Goal: Book appointment/travel/reservation

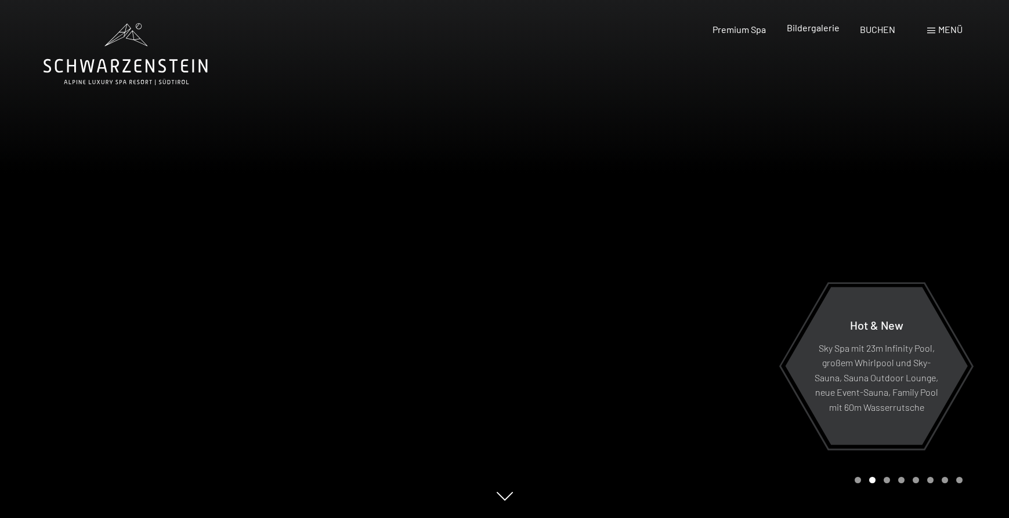
click at [822, 27] on span "Bildergalerie" at bounding box center [812, 27] width 53 height 11
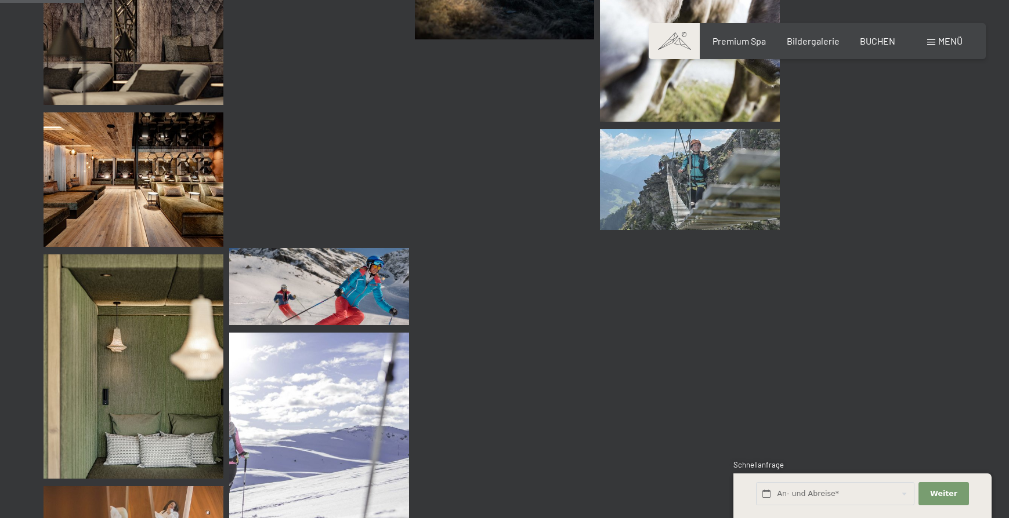
scroll to position [1218, 0]
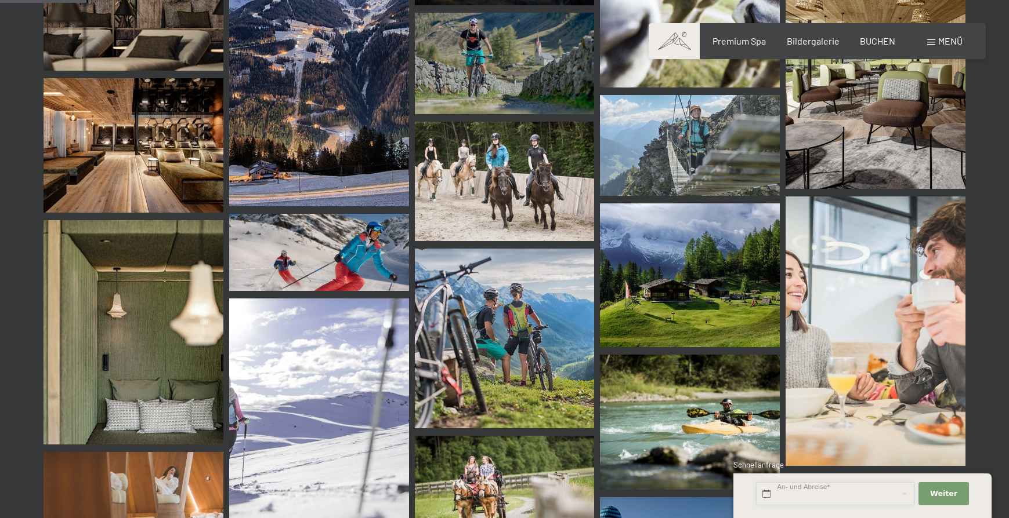
click at [811, 491] on input "text" at bounding box center [835, 495] width 158 height 24
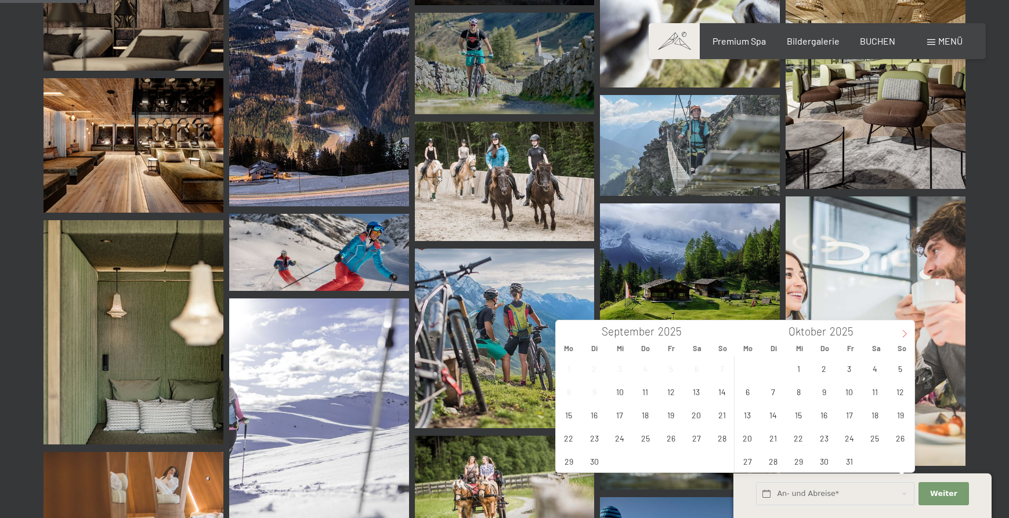
click at [904, 336] on icon at bounding box center [904, 334] width 8 height 8
type input "2026"
click at [904, 336] on icon at bounding box center [904, 334] width 8 height 8
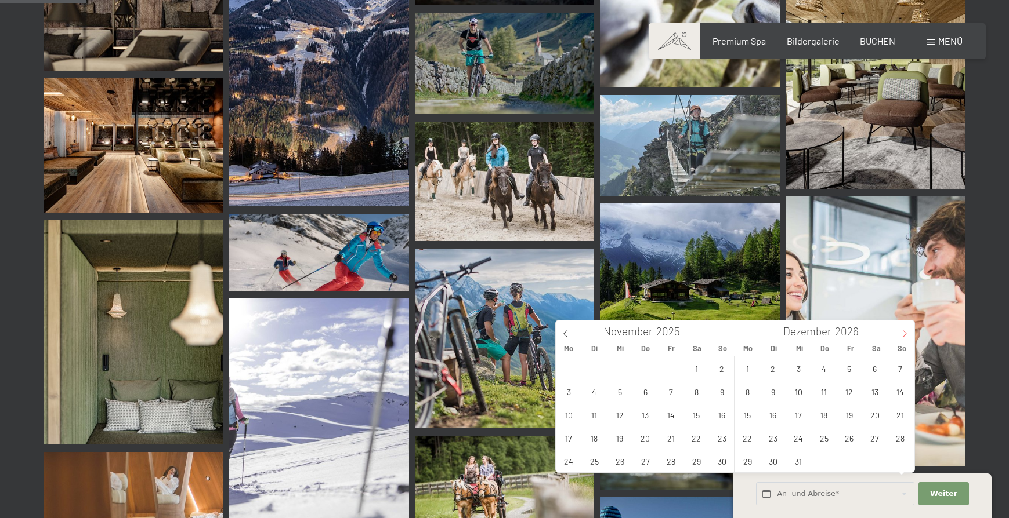
type input "2026"
click at [903, 336] on icon at bounding box center [904, 334] width 8 height 8
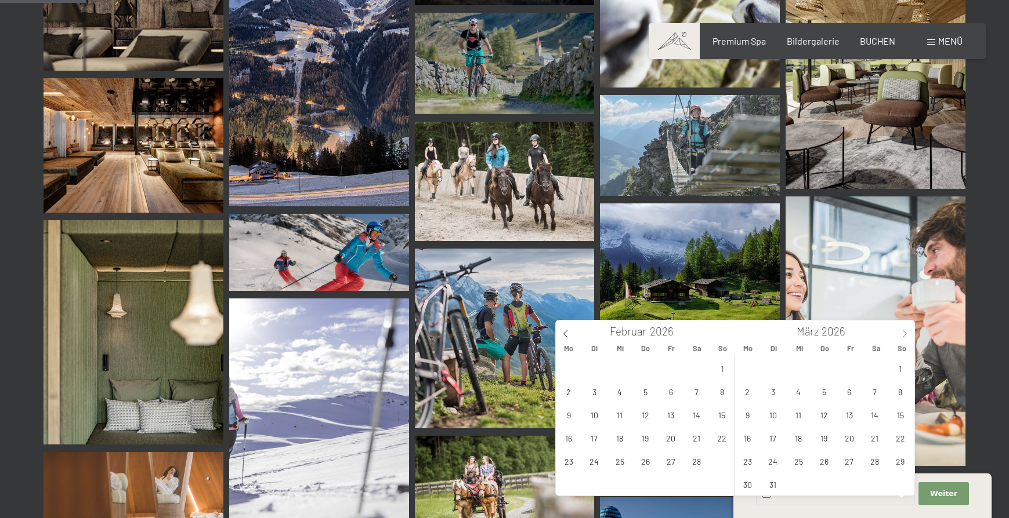
click at [902, 336] on icon at bounding box center [904, 334] width 8 height 8
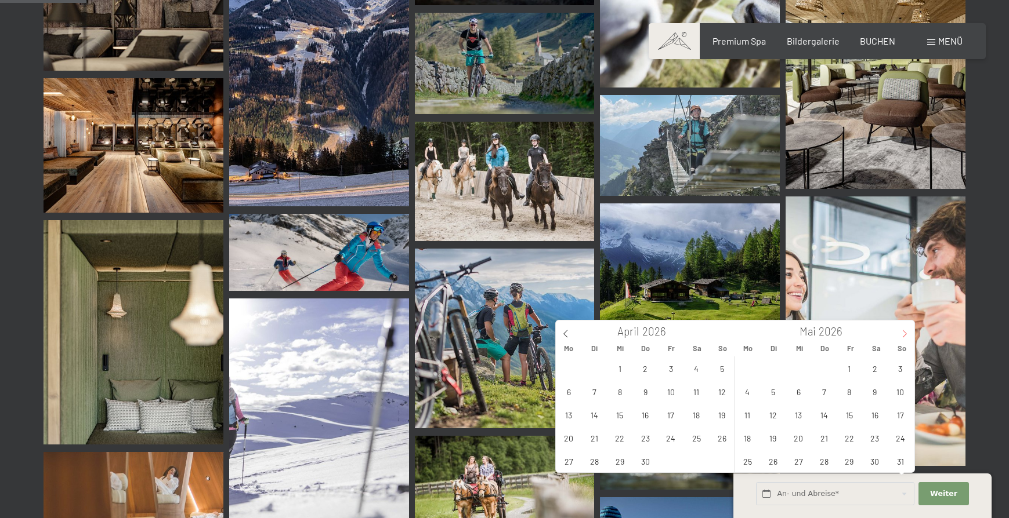
click at [901, 336] on icon at bounding box center [904, 334] width 8 height 8
click at [901, 337] on icon at bounding box center [904, 334] width 8 height 8
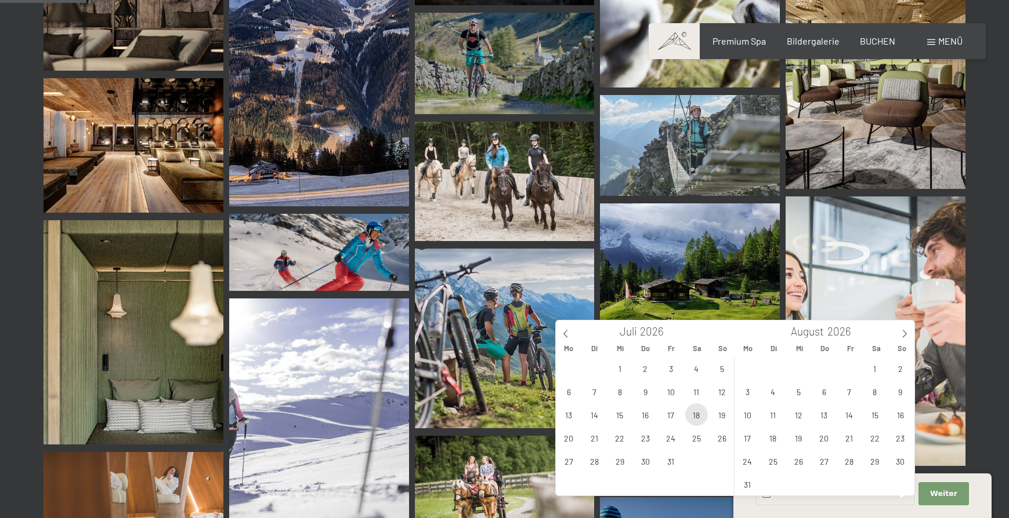
click at [696, 415] on span "18" at bounding box center [696, 415] width 23 height 23
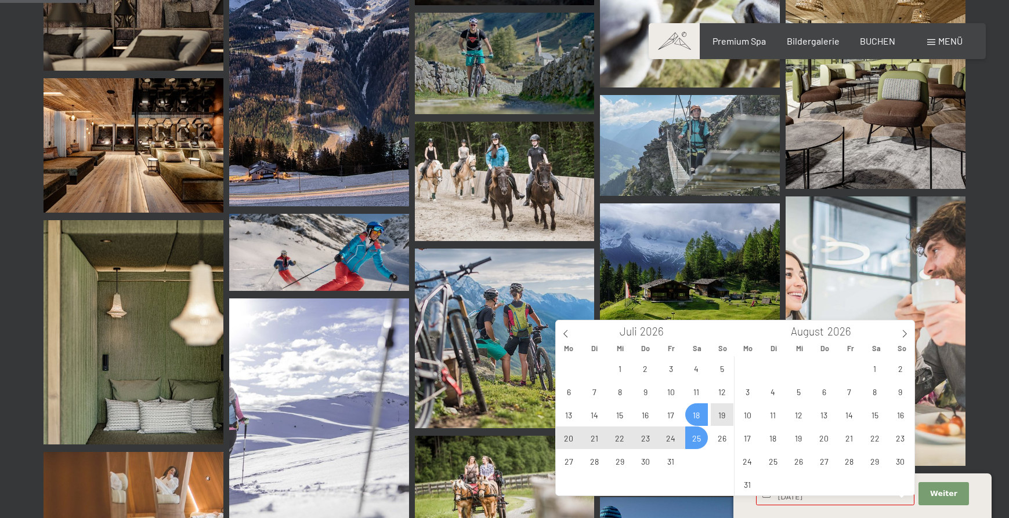
click at [692, 440] on span "25" at bounding box center [696, 438] width 23 height 23
type input "Sa. 18.07.2026 - Sa. 25.07.2026"
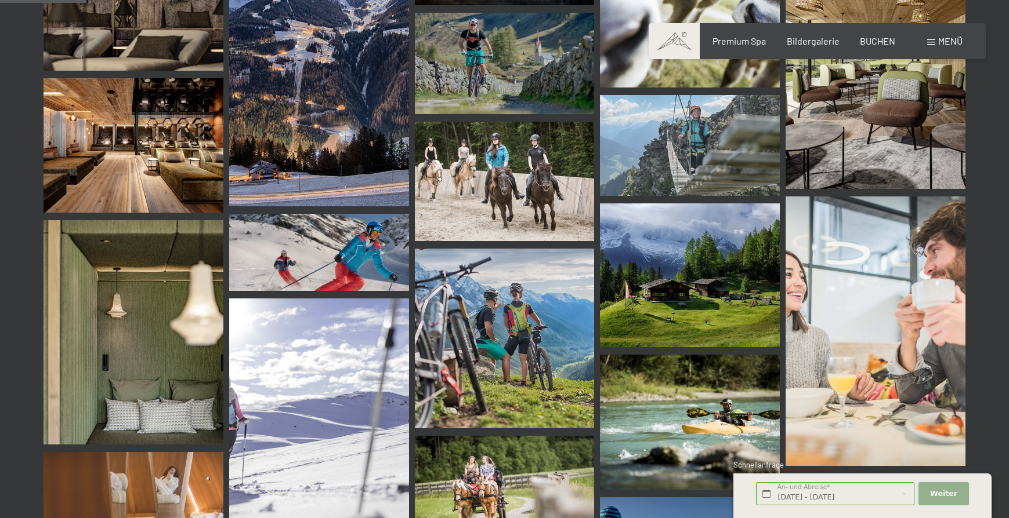
click at [938, 496] on span "Weiter" at bounding box center [943, 494] width 27 height 10
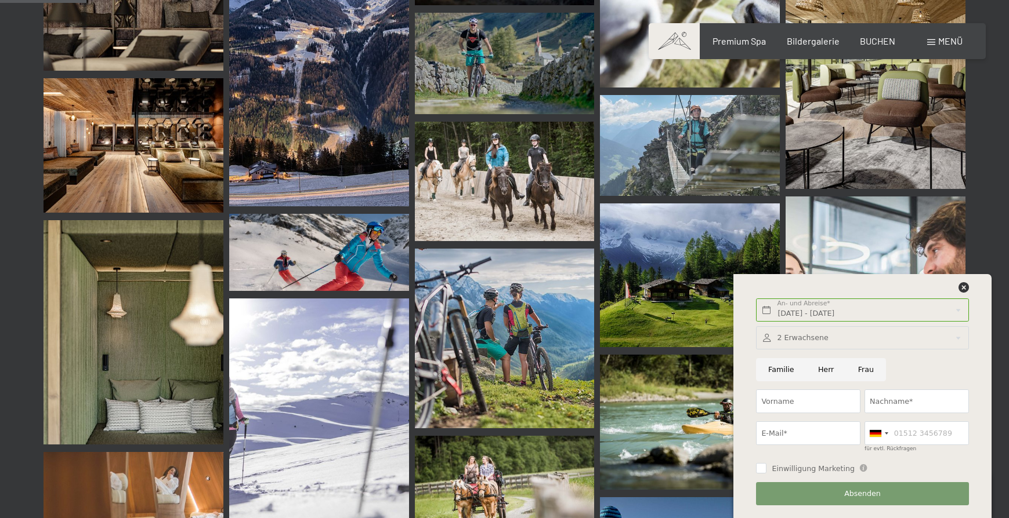
click at [790, 338] on div at bounding box center [862, 339] width 212 height 24
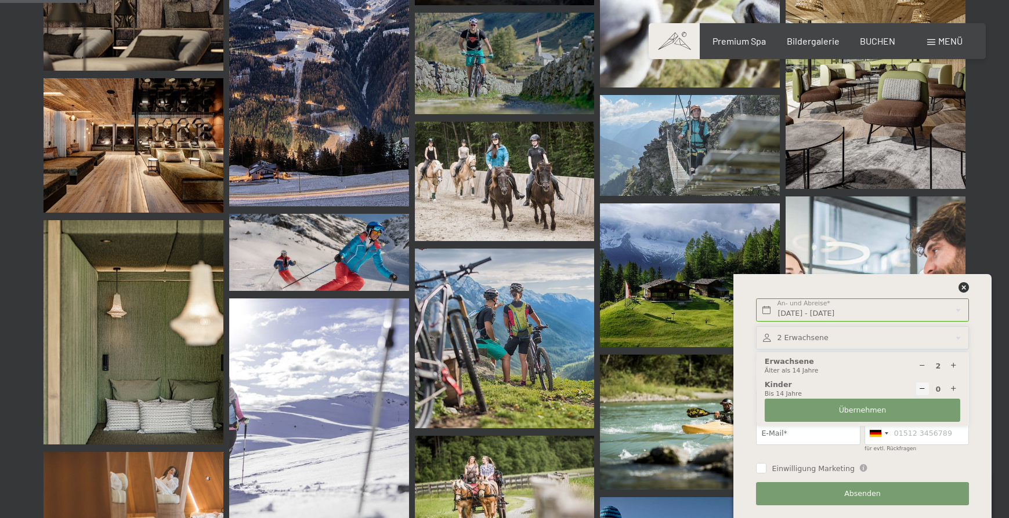
click at [953, 389] on icon at bounding box center [953, 390] width 8 height 8
type input "1"
select select
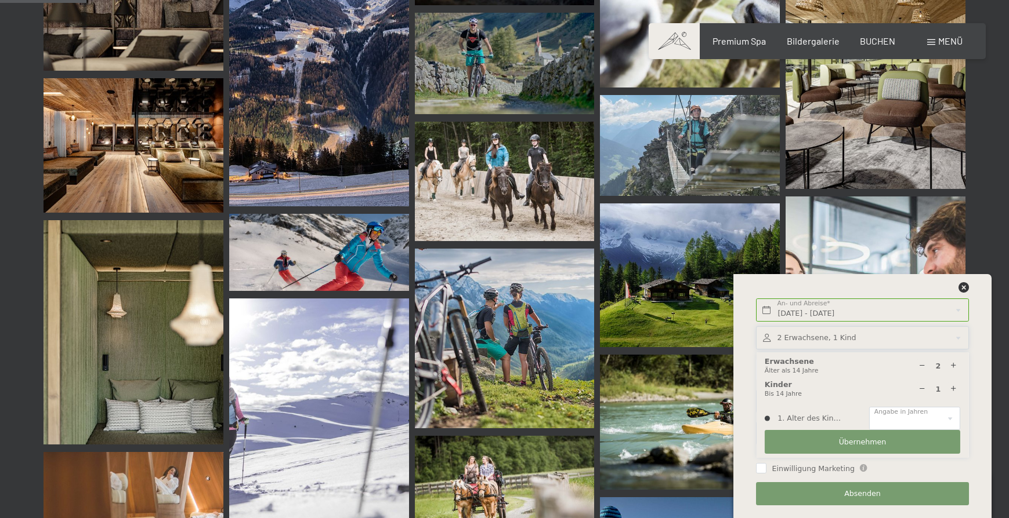
click at [953, 388] on icon at bounding box center [953, 390] width 8 height 8
type input "2"
select select
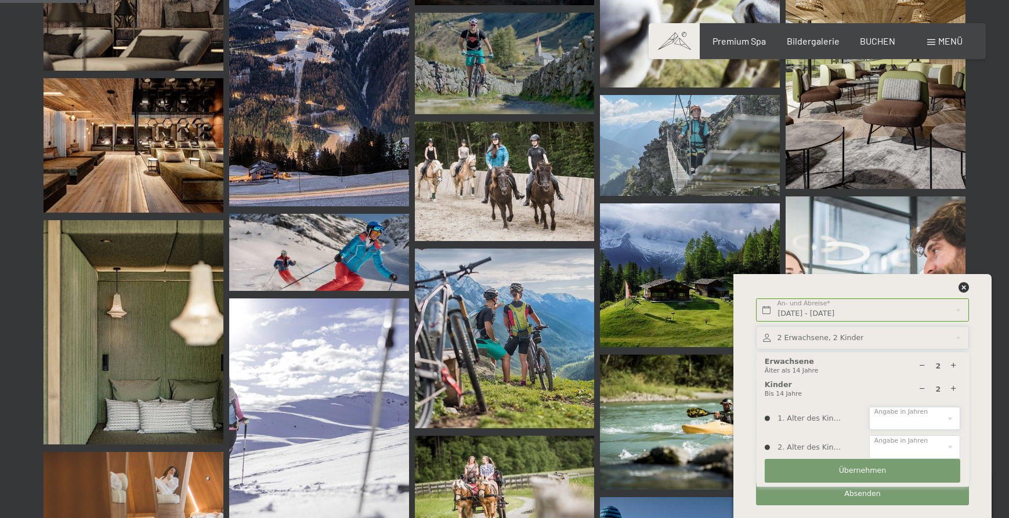
click at [933, 420] on select "0 1 2 3 4 5 6 7 8 9 10 11 12 13 14" at bounding box center [914, 419] width 91 height 24
select select "11"
click at [869, 407] on select "0 1 2 3 4 5 6 7 8 9 10 11 12 13 14" at bounding box center [914, 419] width 91 height 24
click at [898, 448] on select "0 1 2 3 4 5 6 7 8 9 10 11 12 13 14" at bounding box center [914, 448] width 91 height 24
select select "11"
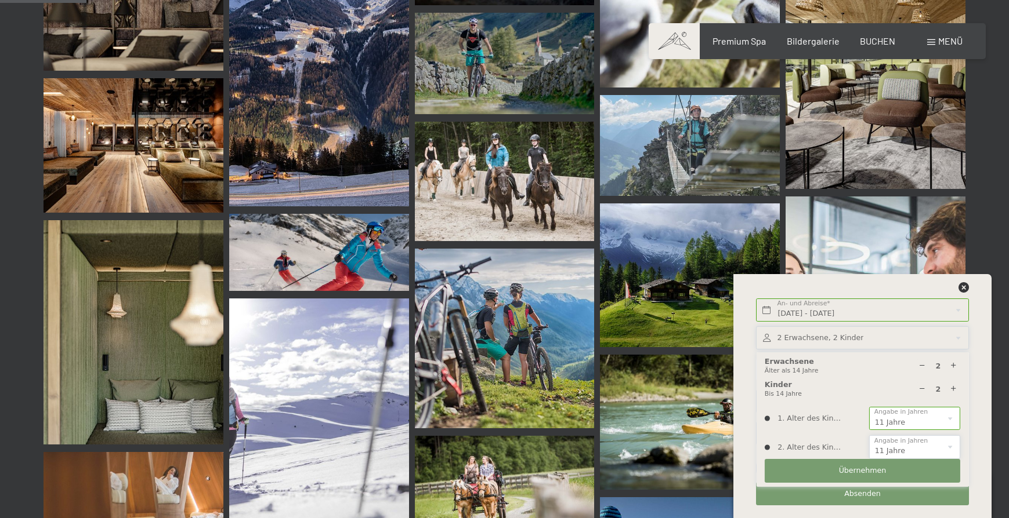
click at [869, 436] on select "0 1 2 3 4 5 6 7 8 9 10 11 12 13 14" at bounding box center [914, 448] width 91 height 24
click at [893, 471] on button "Übernehmen" at bounding box center [861, 471] width 195 height 24
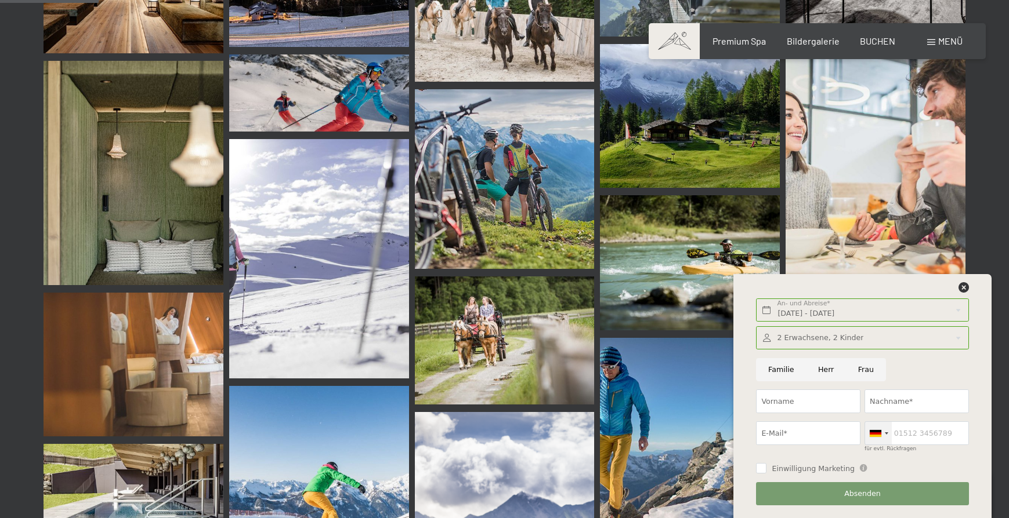
scroll to position [1392, 0]
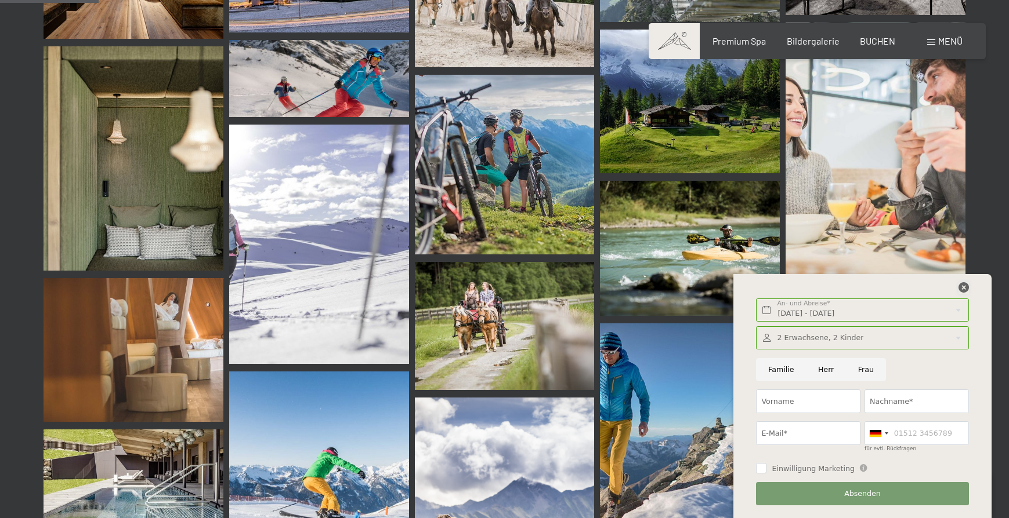
click at [960, 285] on icon at bounding box center [963, 287] width 10 height 10
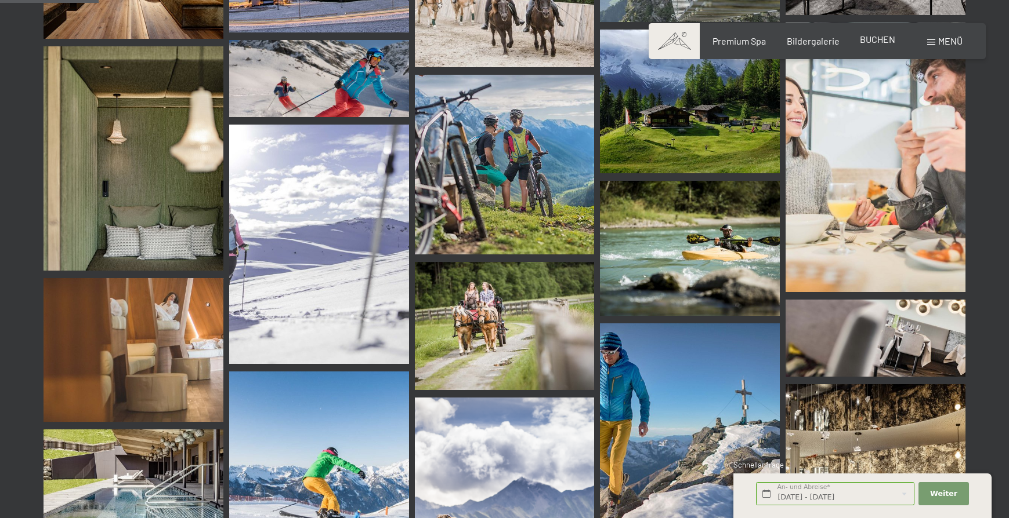
click at [886, 45] on span "BUCHEN" at bounding box center [876, 39] width 35 height 11
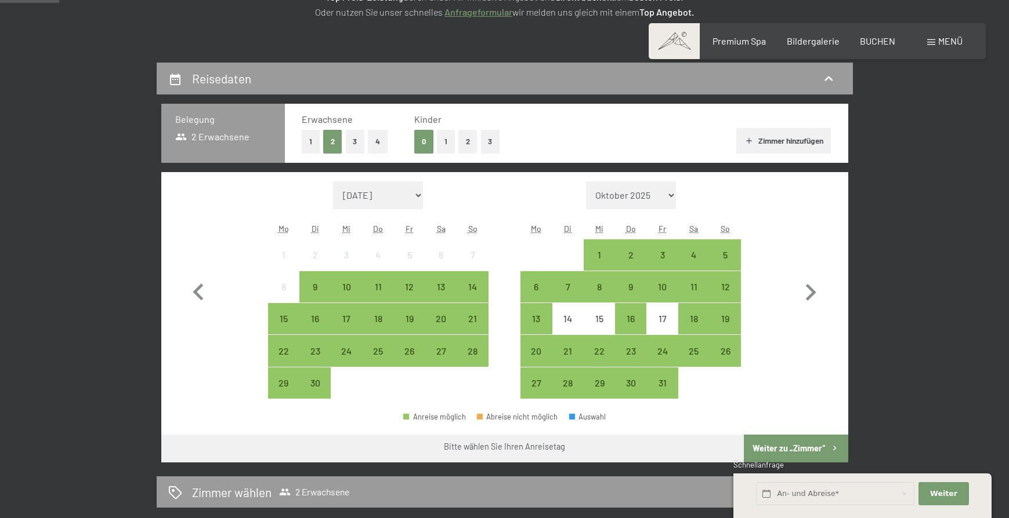
scroll to position [232, 0]
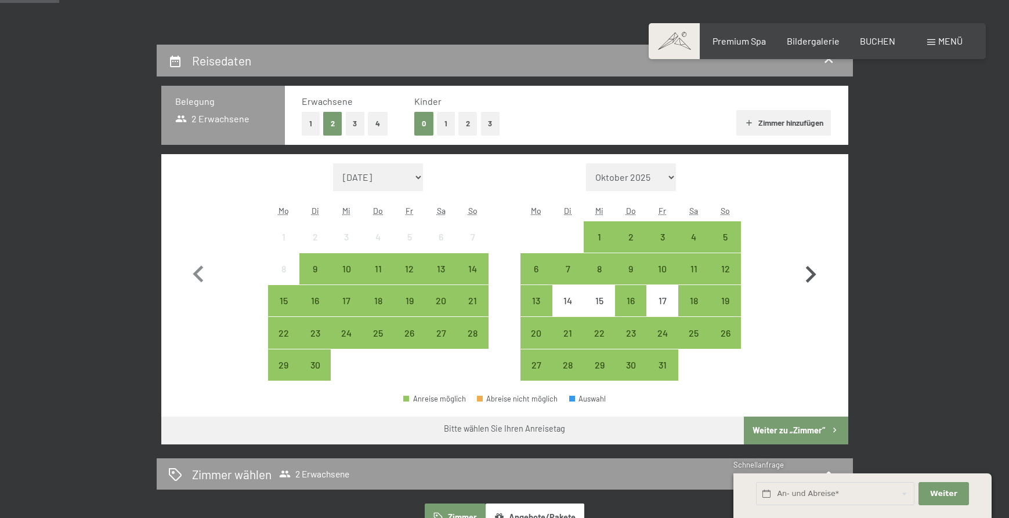
click at [808, 271] on icon "button" at bounding box center [810, 275] width 34 height 34
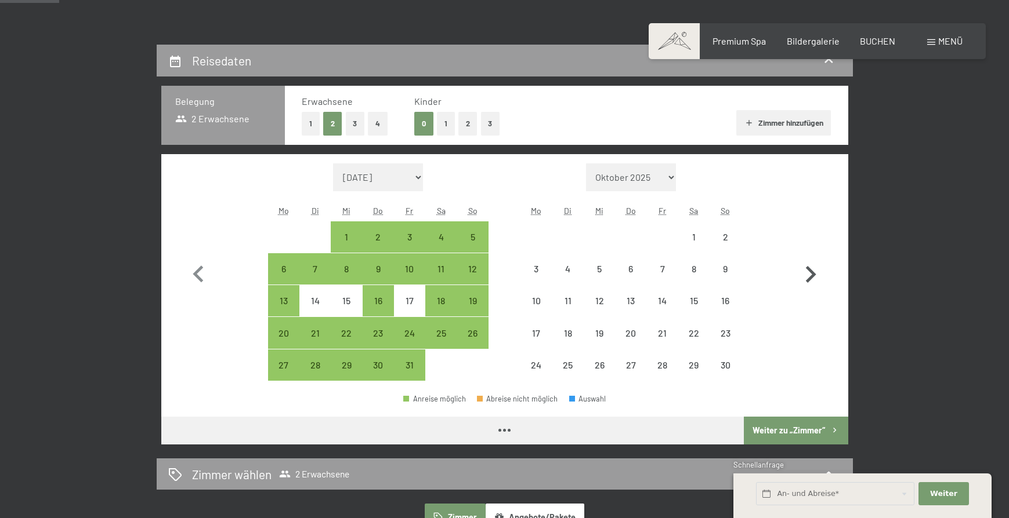
click at [808, 271] on icon "button" at bounding box center [810, 275] width 34 height 34
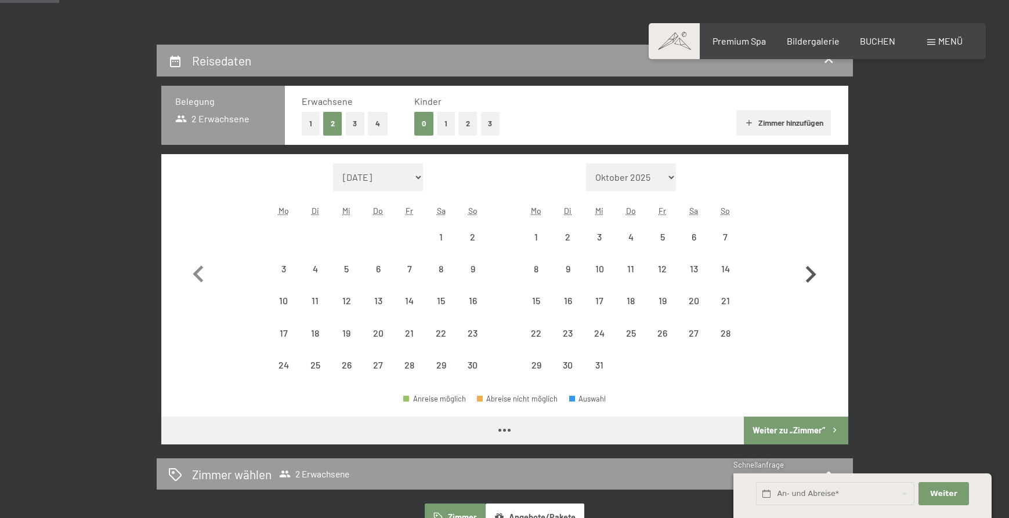
click at [808, 271] on icon "button" at bounding box center [810, 275] width 34 height 34
select select "[DATE]"
click at [808, 271] on icon "button" at bounding box center [810, 275] width 34 height 34
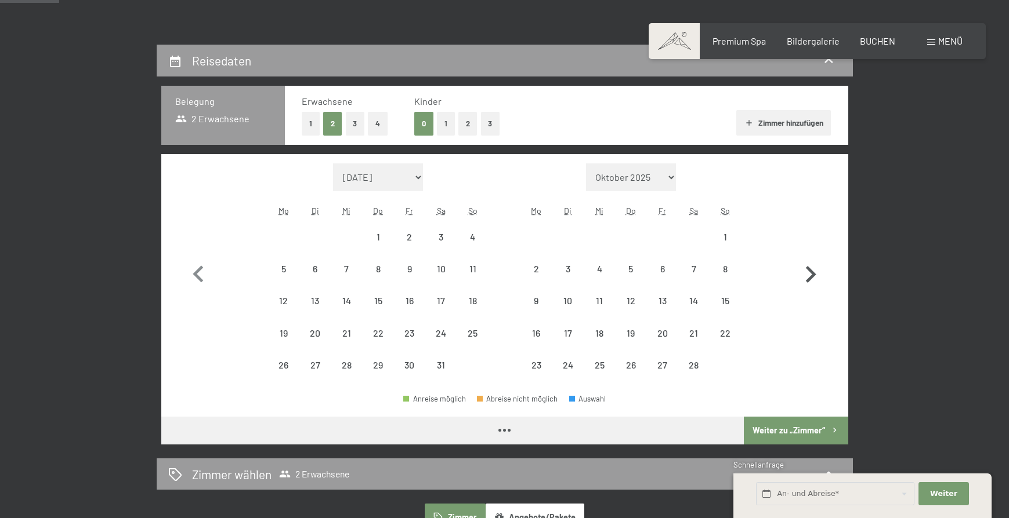
click at [808, 271] on button "button" at bounding box center [810, 273] width 34 height 218
select select "[DATE]"
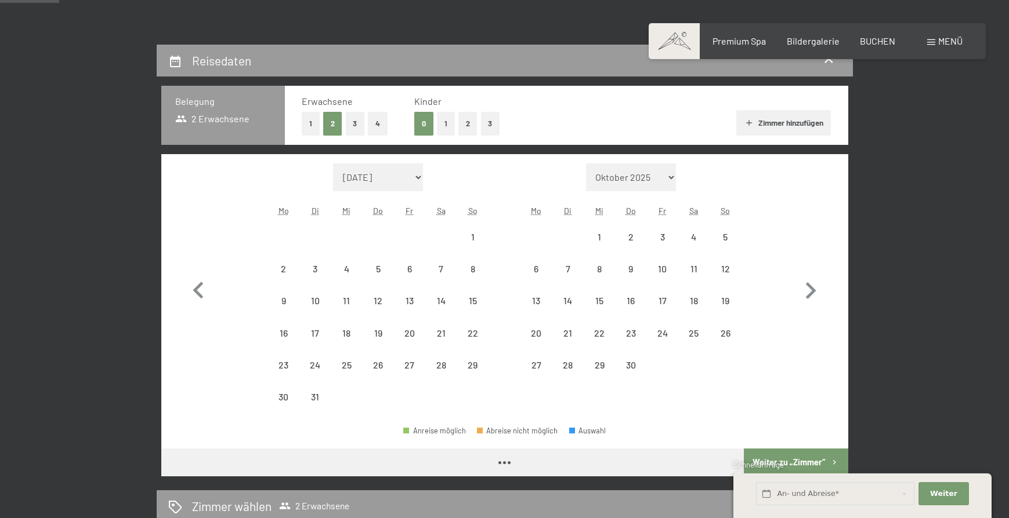
click at [467, 124] on button "2" at bounding box center [467, 124] width 19 height 24
select select "[DATE]"
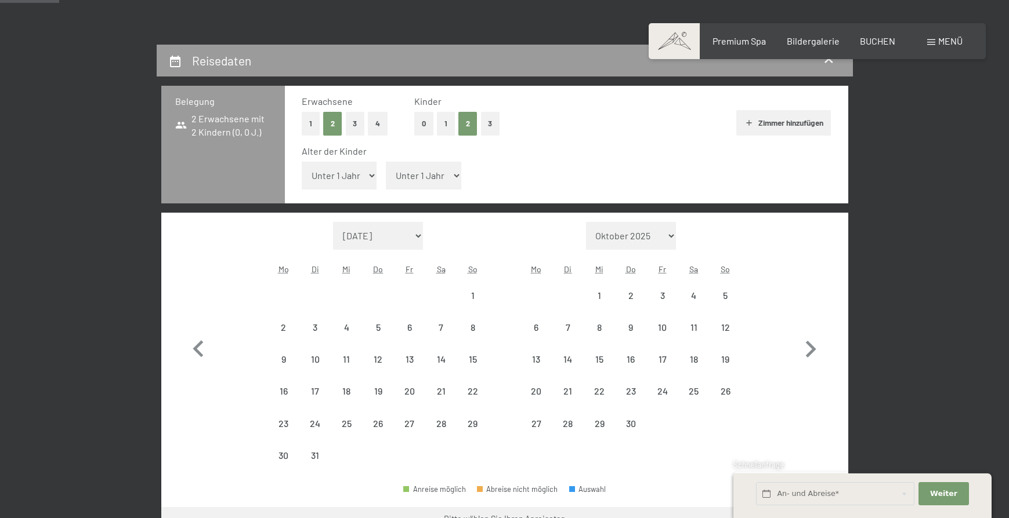
select select "[DATE]"
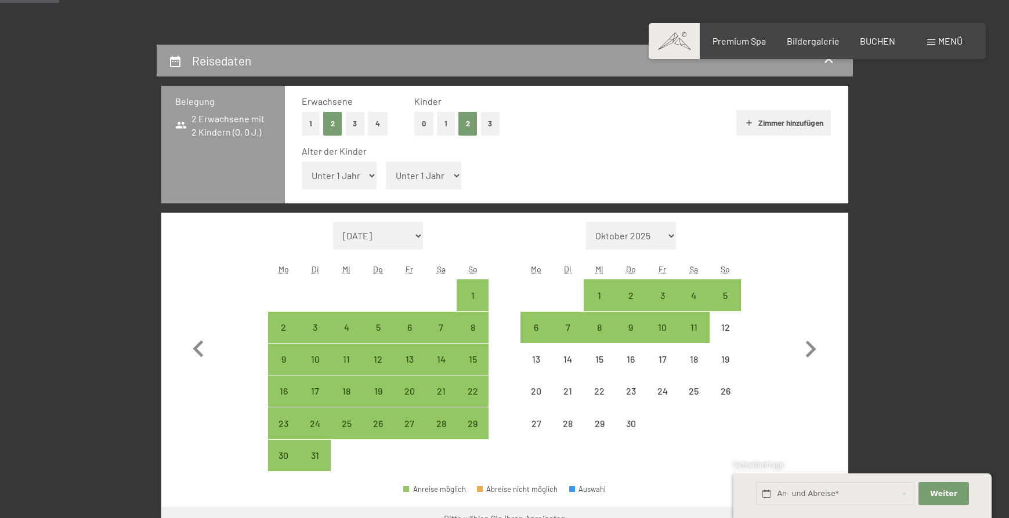
select select "[DATE]"
click at [330, 175] on select "Unter 1 Jahr 1 Jahr 2 Jahre 3 Jahre 4 Jahre 5 Jahre 6 Jahre 7 Jahre 8 Jahre 9 J…" at bounding box center [339, 176] width 75 height 28
select select "11"
click at [302, 162] on select "Unter 1 Jahr 1 Jahr 2 Jahre 3 Jahre 4 Jahre 5 Jahre 6 Jahre 7 Jahre 8 Jahre 9 J…" at bounding box center [339, 176] width 75 height 28
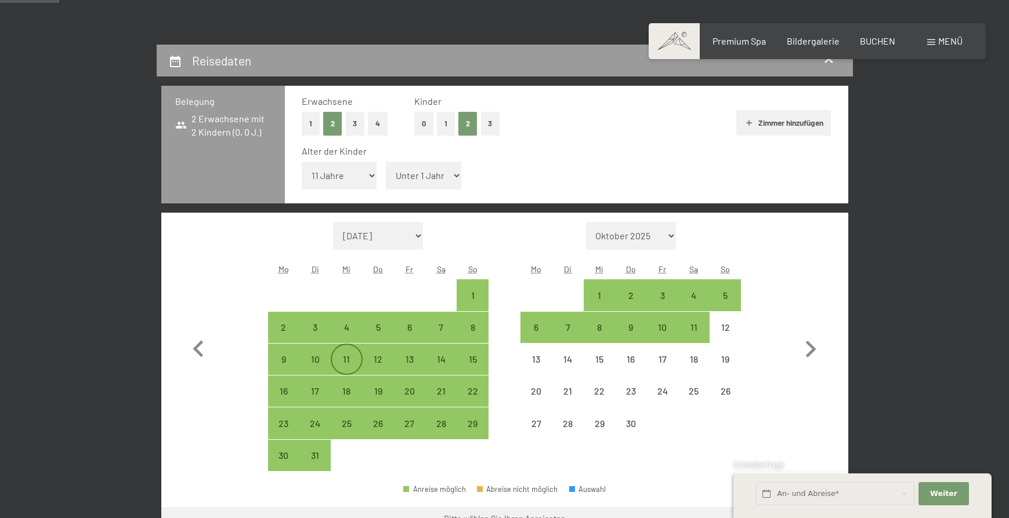
select select "[DATE]"
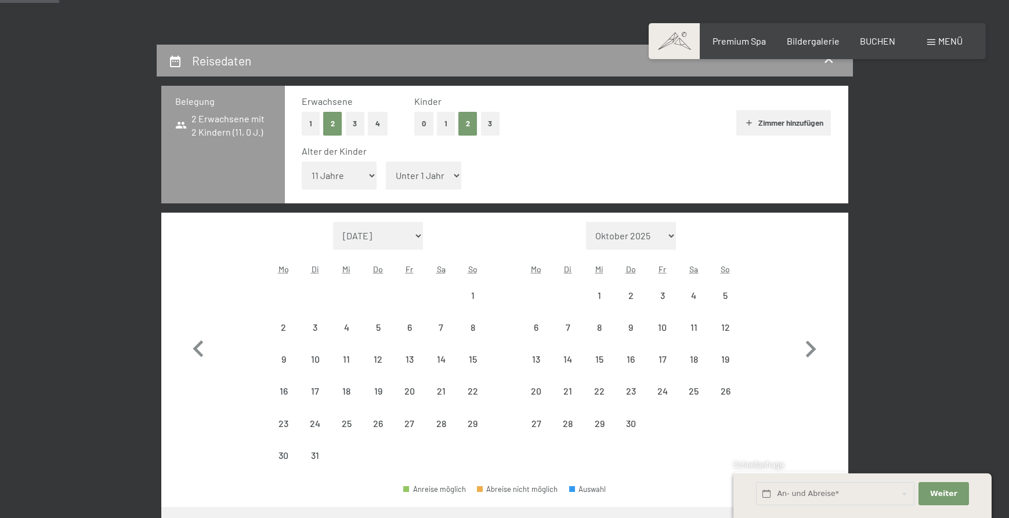
select select "[DATE]"
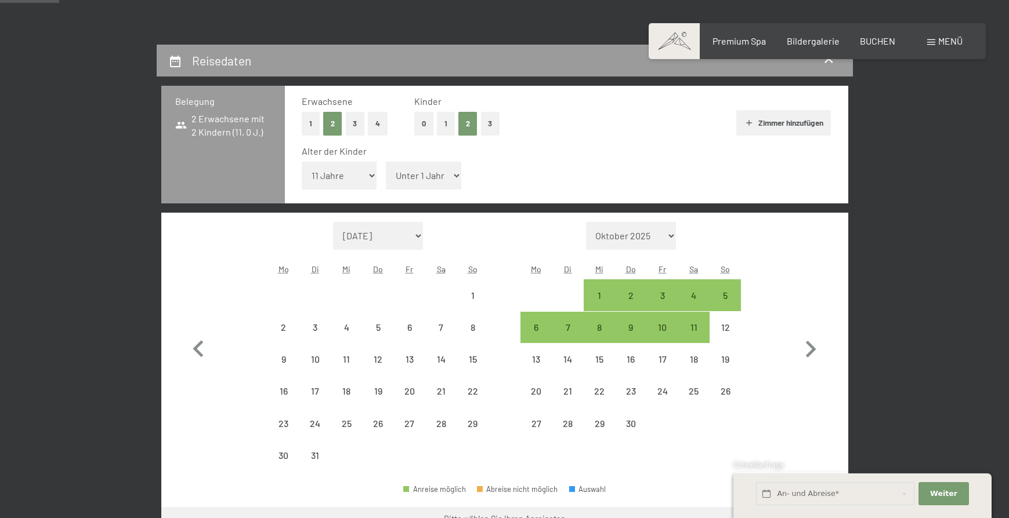
drag, startPoint x: 416, startPoint y: 175, endPoint x: 414, endPoint y: 189, distance: 14.0
click at [416, 175] on select "Unter 1 Jahr 1 Jahr 2 Jahre 3 Jahre 4 Jahre 5 Jahre 6 Jahre 7 Jahre 8 Jahre 9 J…" at bounding box center [423, 176] width 75 height 28
select select "[DATE]"
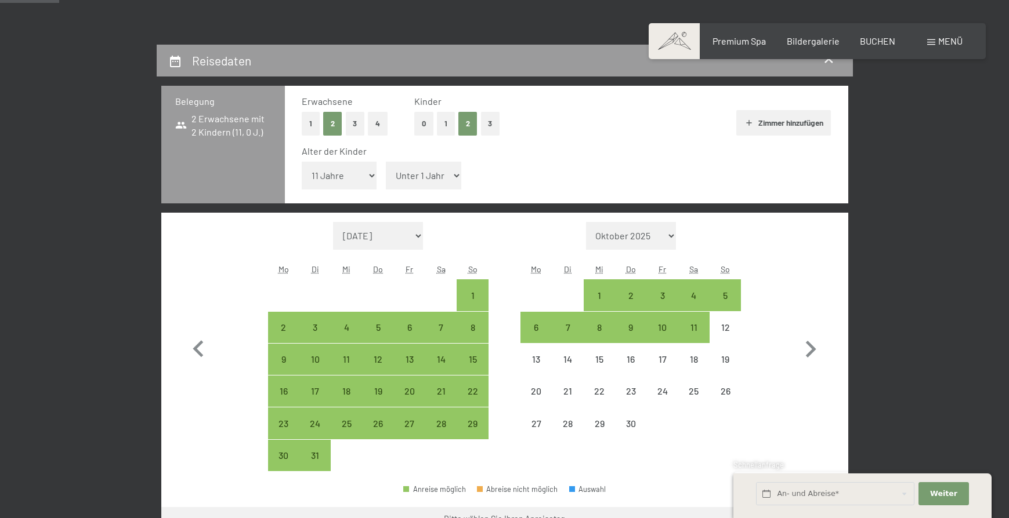
select select "11"
click at [386, 162] on select "Unter 1 Jahr 1 Jahr 2 Jahre 3 Jahre 4 Jahre 5 Jahre 6 Jahre 7 Jahre 8 Jahre 9 J…" at bounding box center [423, 176] width 75 height 28
select select "[DATE]"
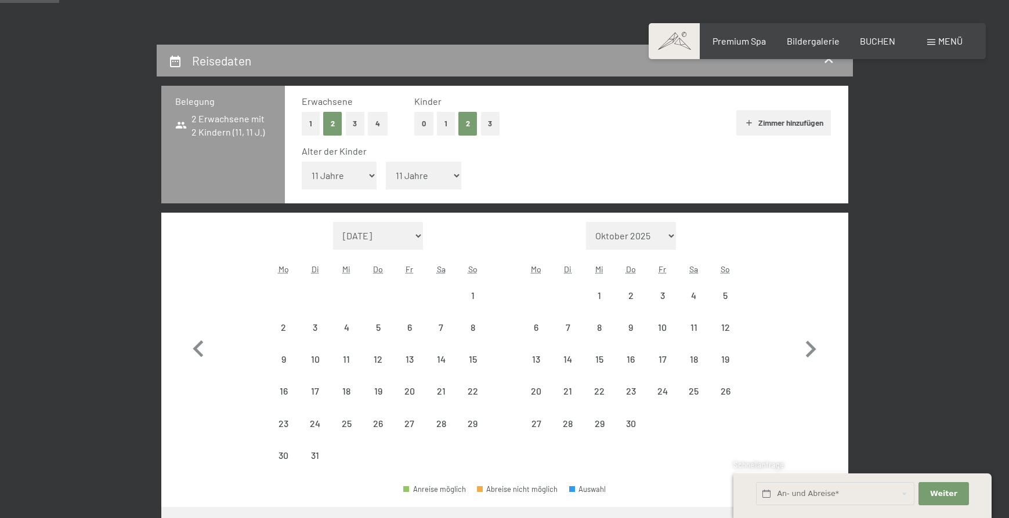
select select "[DATE]"
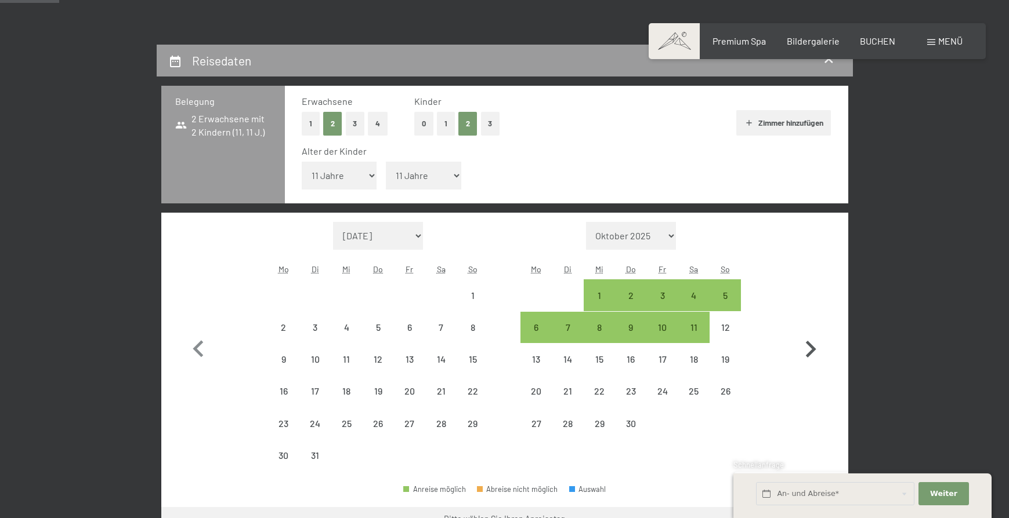
select select "[DATE]"
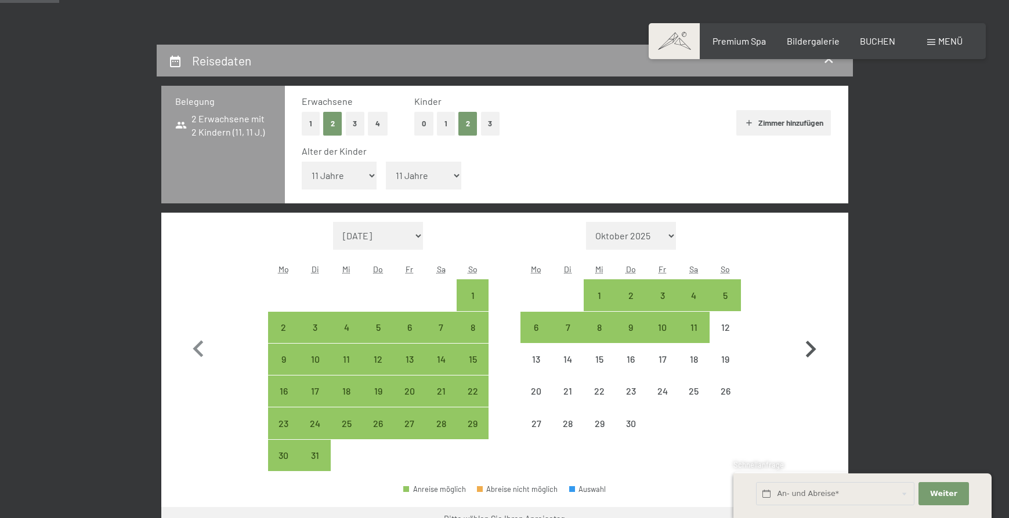
click at [810, 353] on icon "button" at bounding box center [811, 349] width 10 height 17
select select "[DATE]"
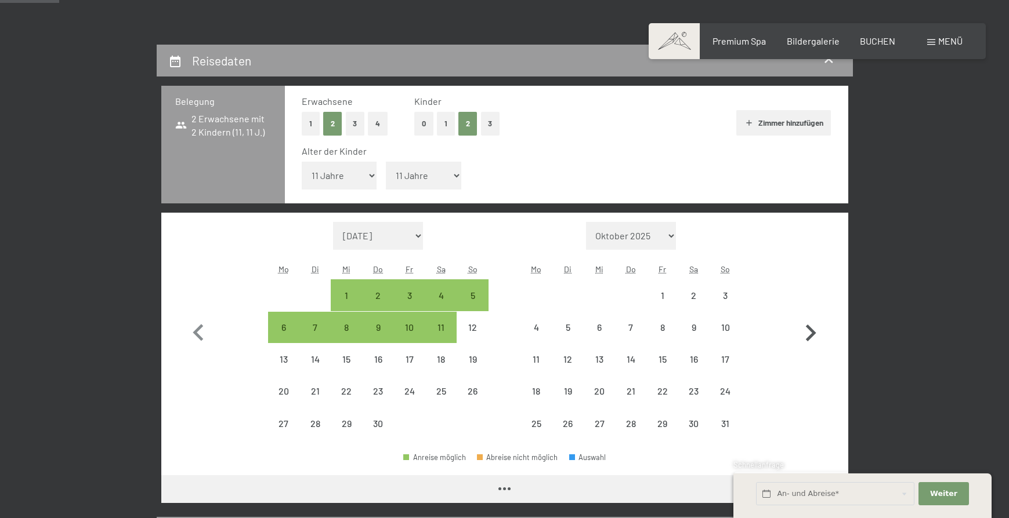
click at [810, 353] on button "button" at bounding box center [810, 331] width 34 height 218
select select "[DATE]"
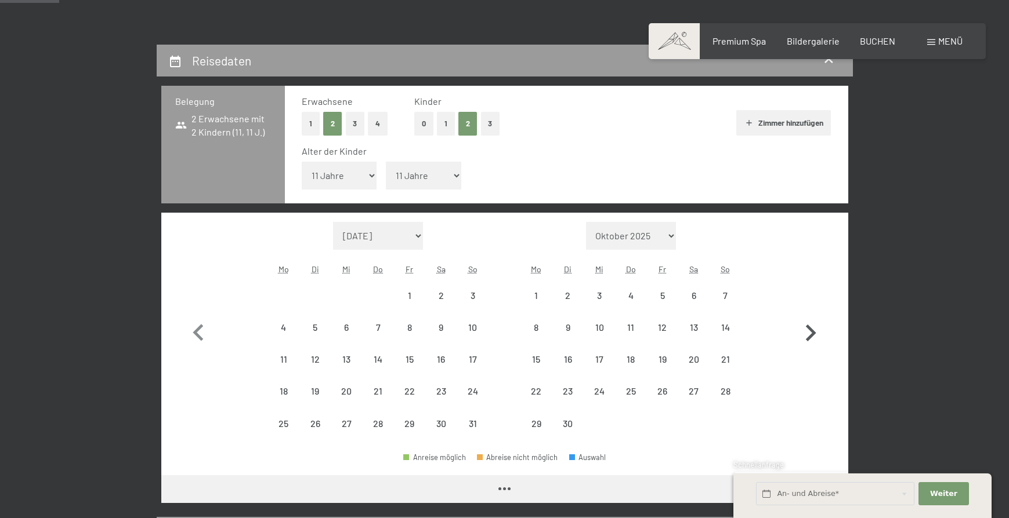
click at [810, 353] on button "button" at bounding box center [810, 331] width 34 height 218
click at [809, 353] on button "button" at bounding box center [810, 331] width 34 height 218
select select "[DATE]"
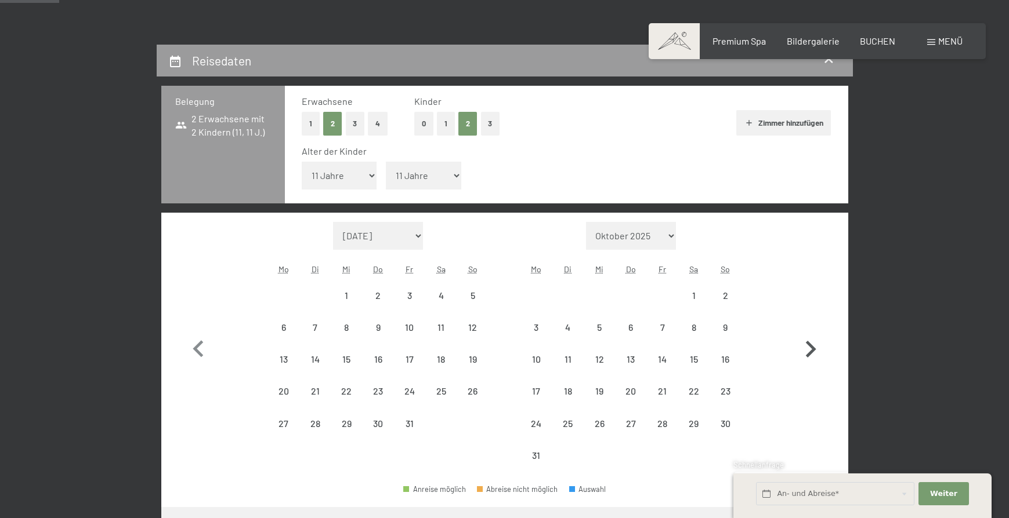
select select "[DATE]"
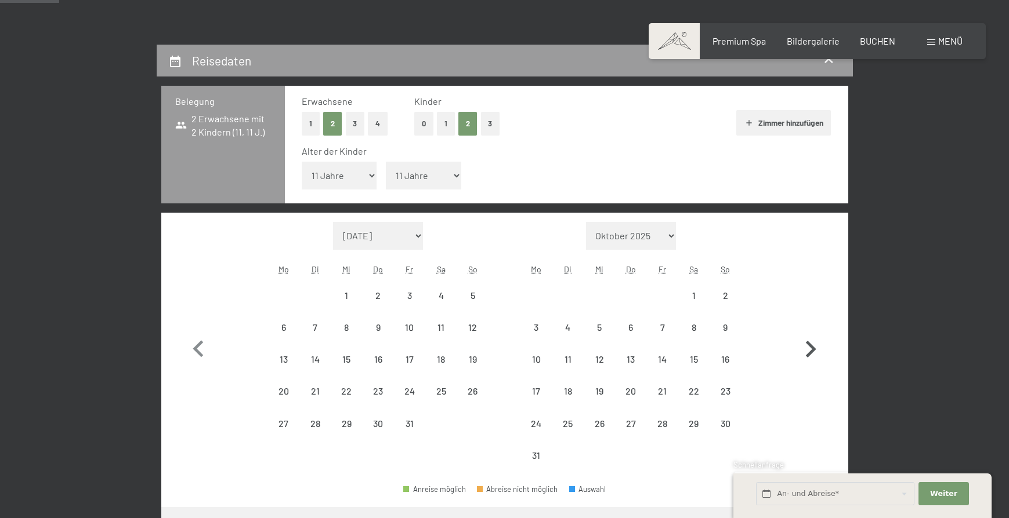
select select "[DATE]"
click at [201, 344] on icon "button" at bounding box center [198, 348] width 10 height 17
select select "[DATE]"
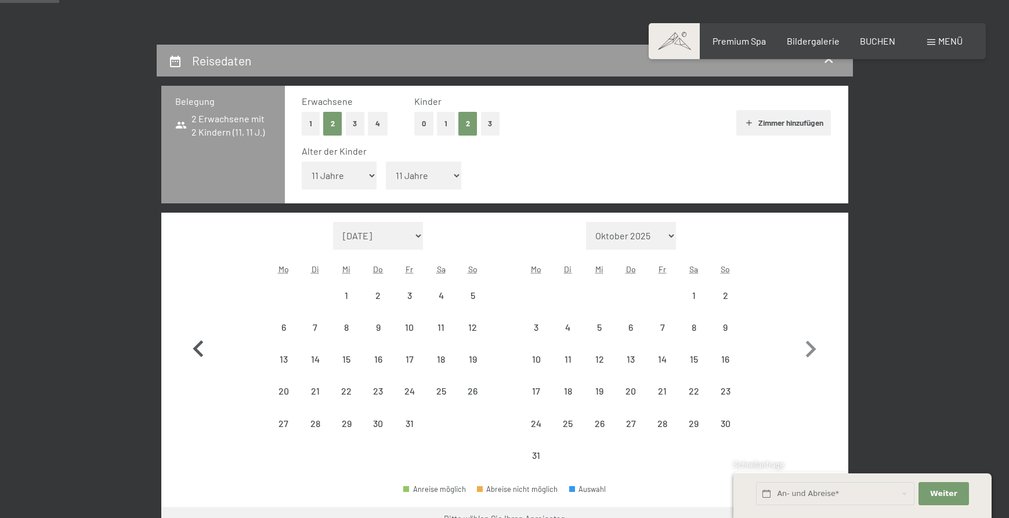
select select "[DATE]"
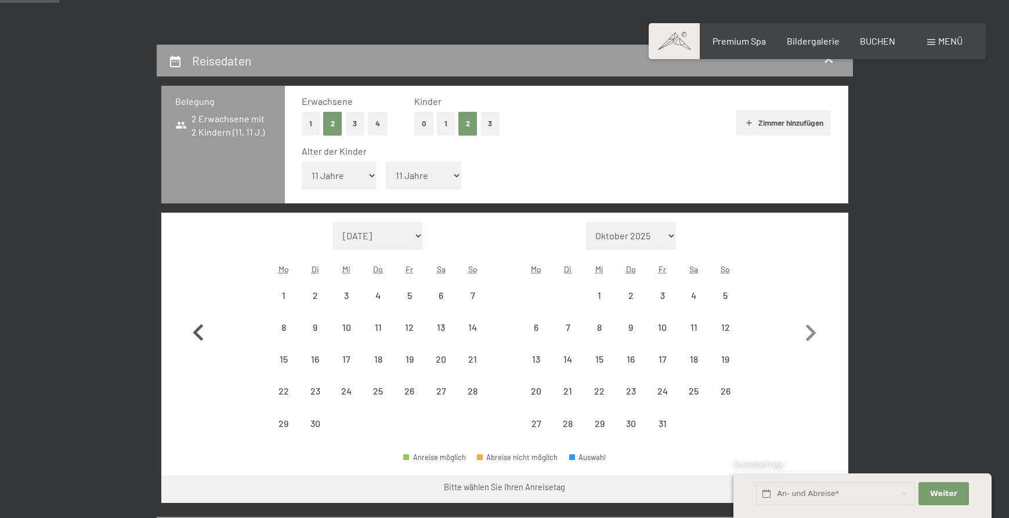
click at [201, 344] on icon "button" at bounding box center [199, 334] width 34 height 34
select select "[DATE]"
click at [201, 344] on icon "button" at bounding box center [199, 334] width 34 height 34
select select "[DATE]"
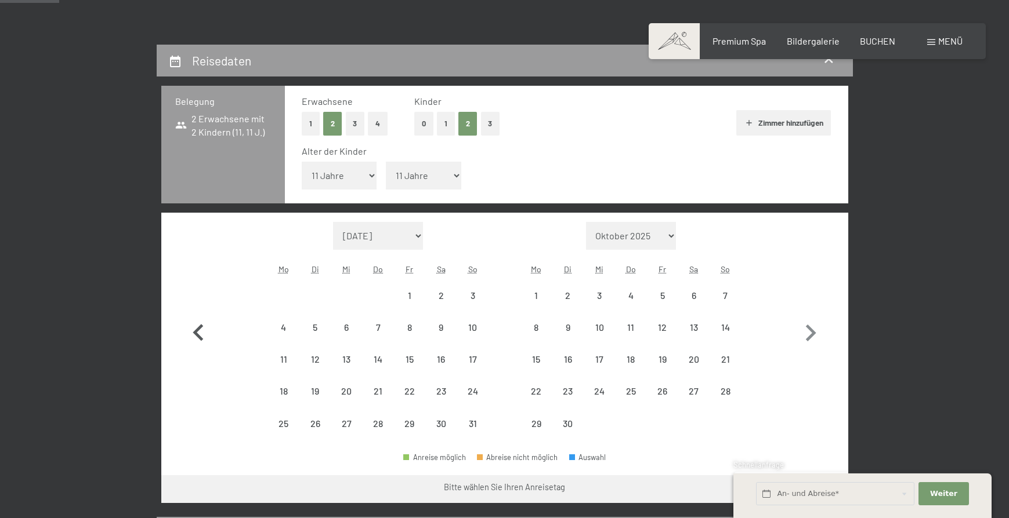
select select "[DATE]"
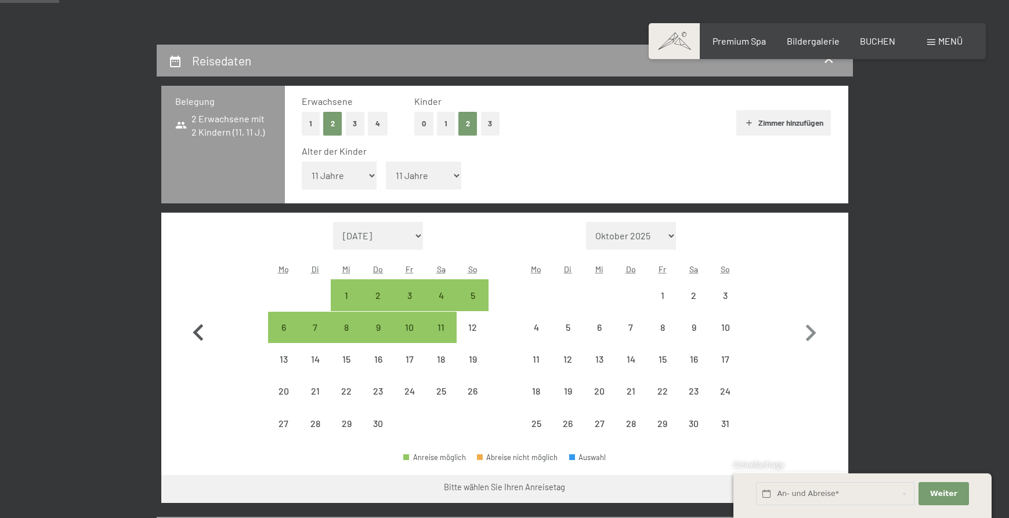
click at [201, 344] on icon "button" at bounding box center [199, 334] width 34 height 34
select select "[DATE]"
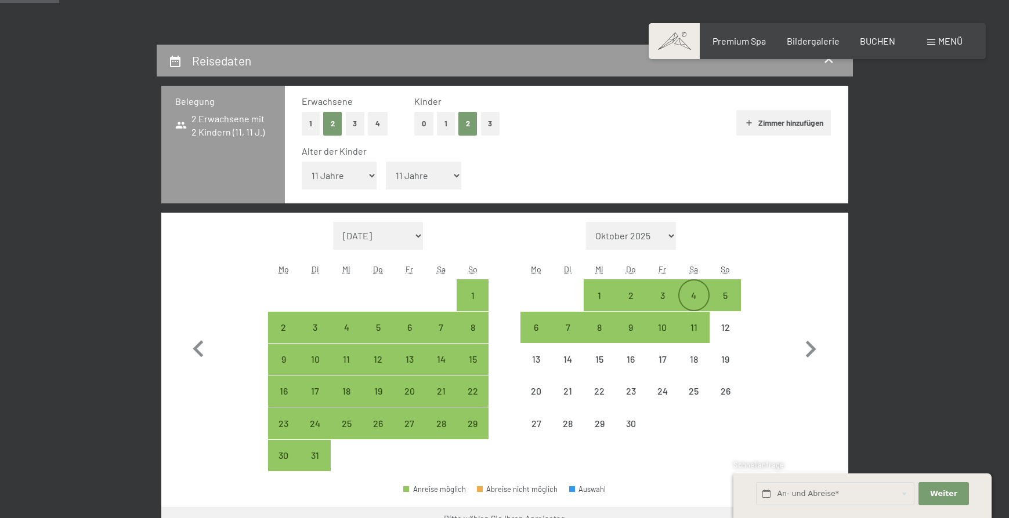
drag, startPoint x: 685, startPoint y: 295, endPoint x: 687, endPoint y: 307, distance: 12.4
click at [685, 295] on div "4" at bounding box center [693, 305] width 29 height 29
select select "[DATE]"
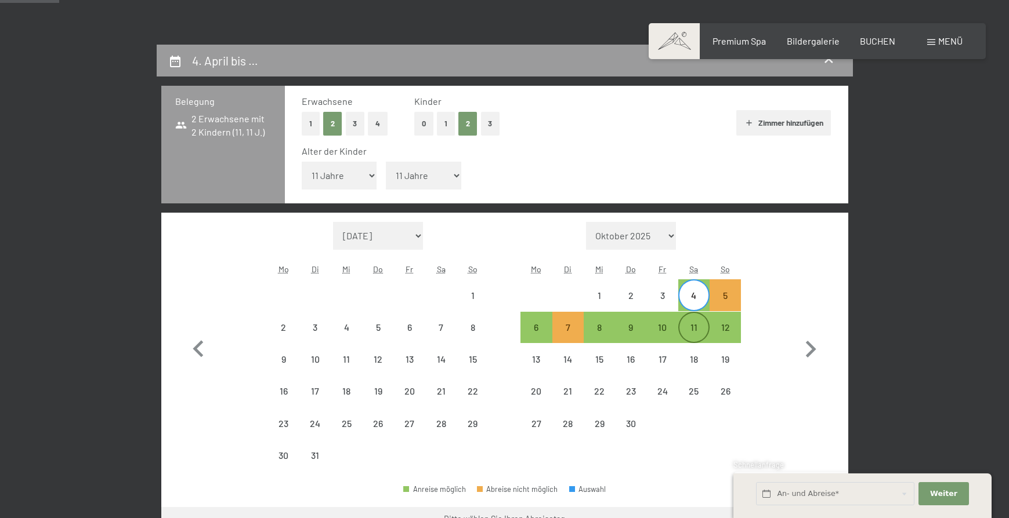
click at [688, 331] on div "11" at bounding box center [693, 337] width 29 height 29
select select "[DATE]"
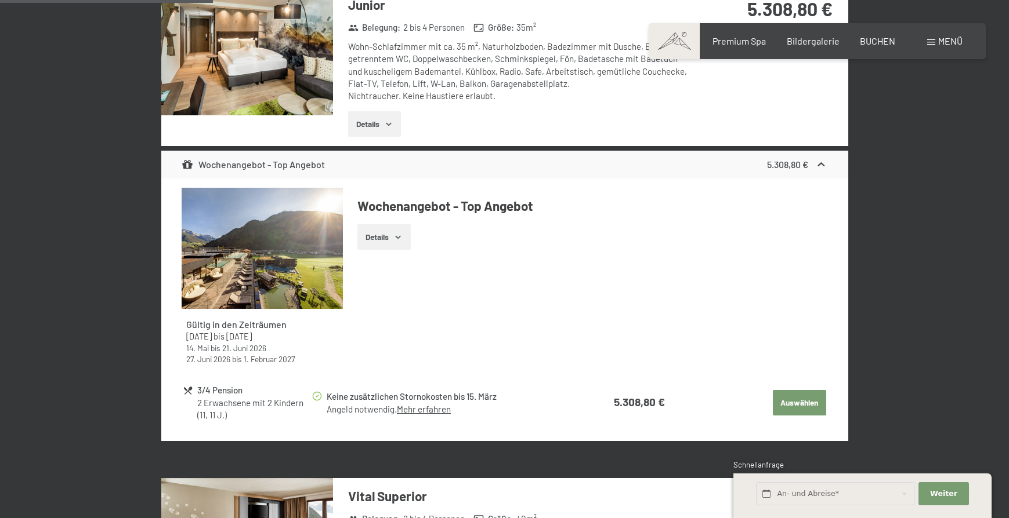
scroll to position [928, 0]
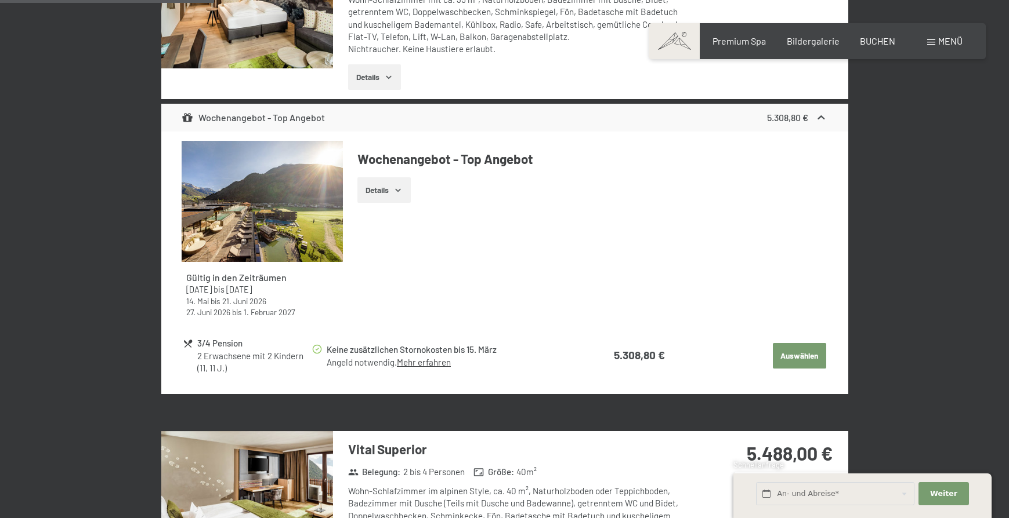
click at [681, 47] on span at bounding box center [673, 41] width 51 height 36
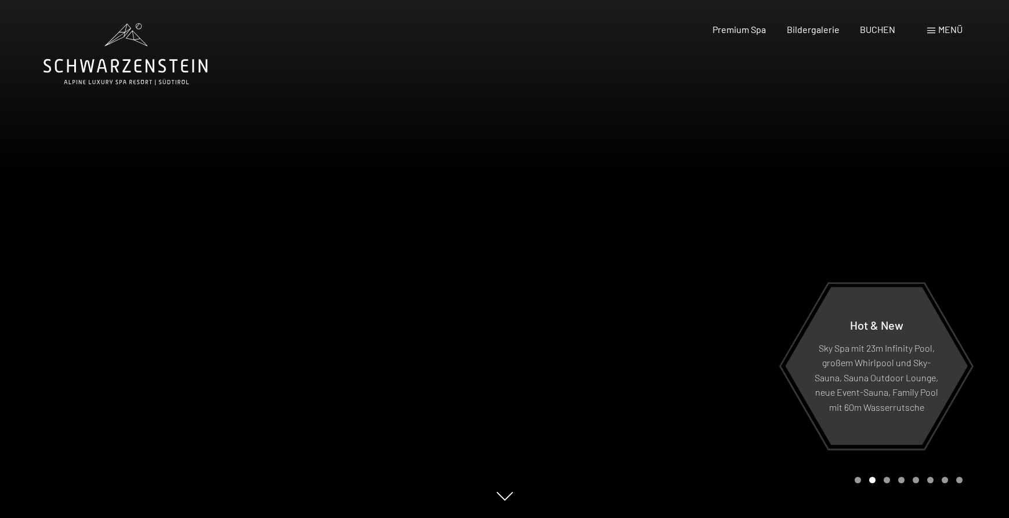
click at [934, 32] on span at bounding box center [931, 31] width 8 height 6
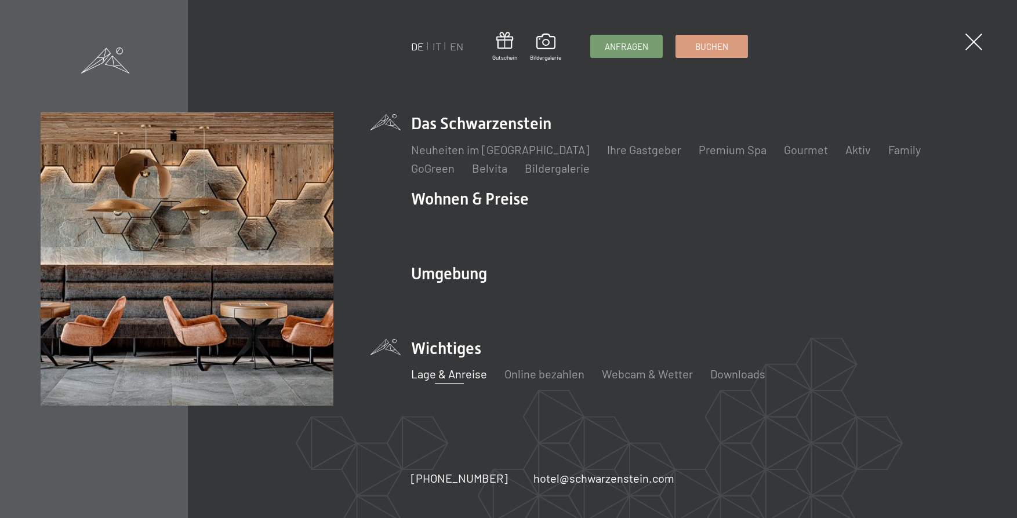
click at [457, 373] on link "Lage & Anreise" at bounding box center [449, 374] width 76 height 14
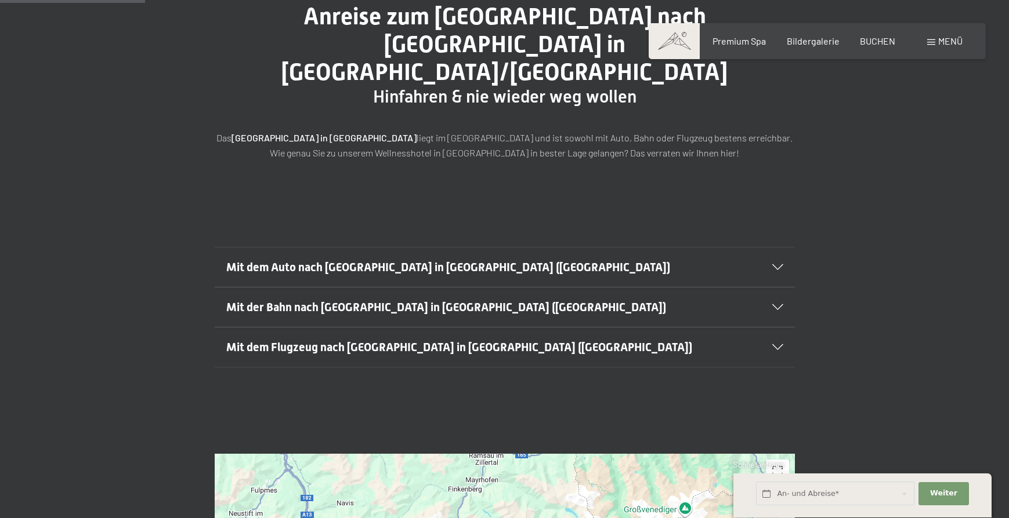
scroll to position [174, 0]
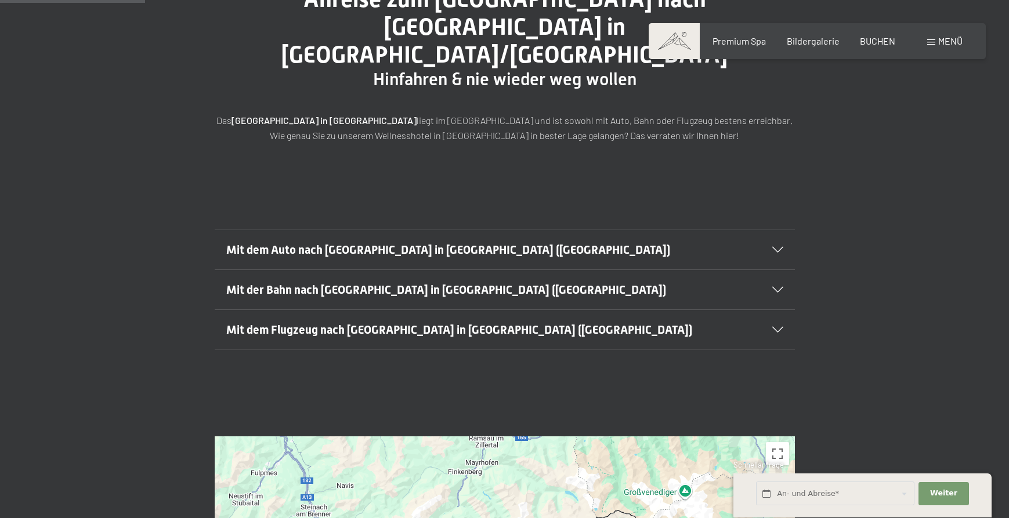
click at [775, 327] on icon at bounding box center [777, 330] width 11 height 6
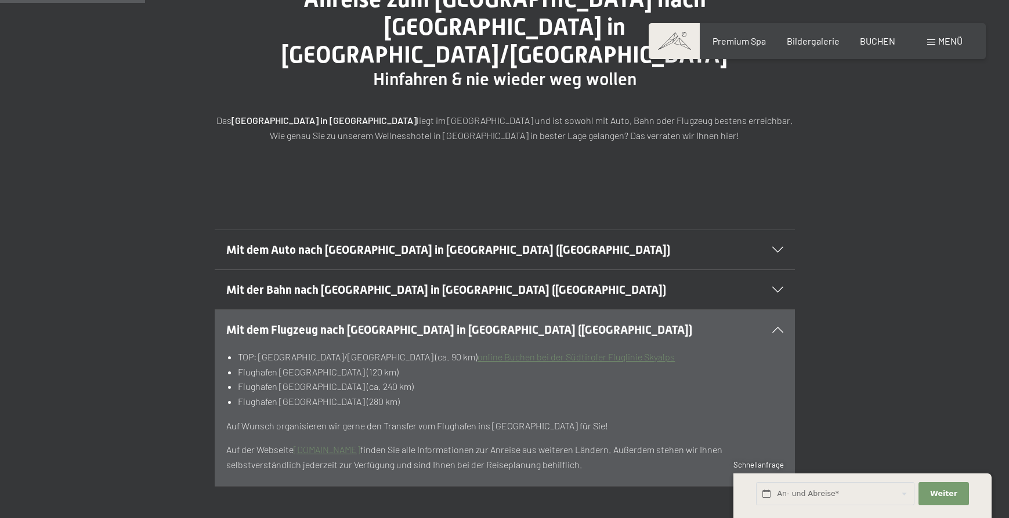
click at [778, 327] on icon at bounding box center [777, 330] width 11 height 6
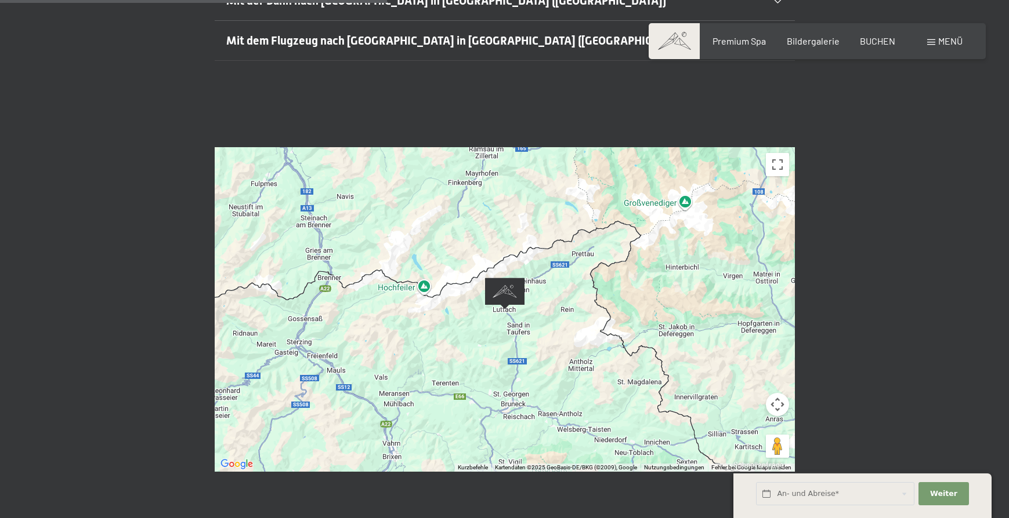
scroll to position [464, 0]
click at [785, 153] on button "Vollbildansicht ein/aus" at bounding box center [777, 164] width 23 height 23
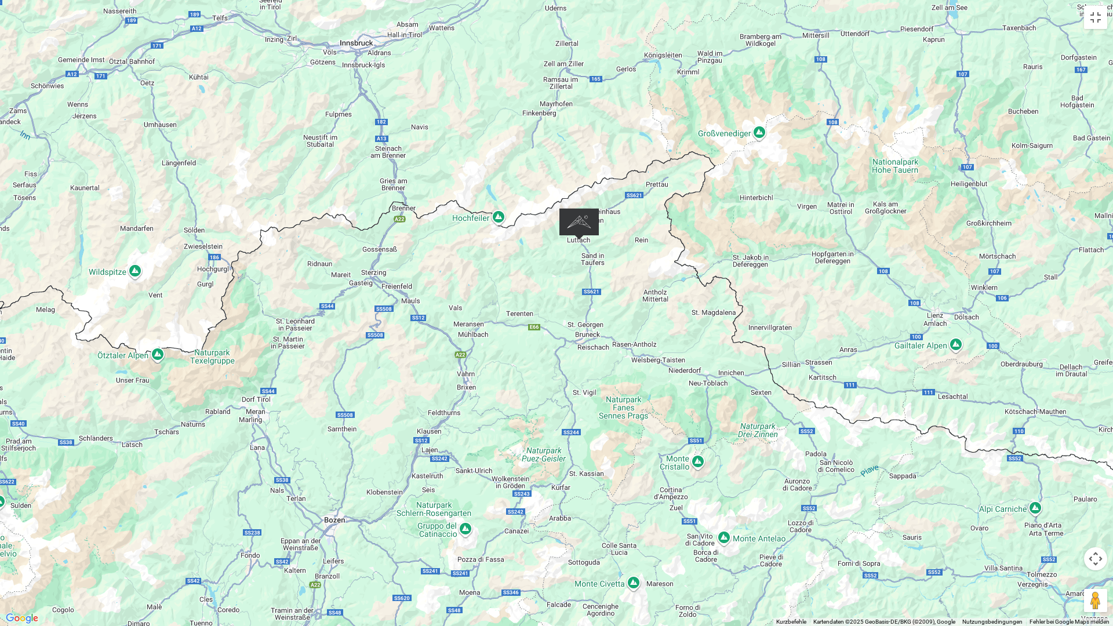
drag, startPoint x: 598, startPoint y: 359, endPoint x: 611, endPoint y: 302, distance: 58.8
click at [611, 302] on div at bounding box center [556, 313] width 1113 height 626
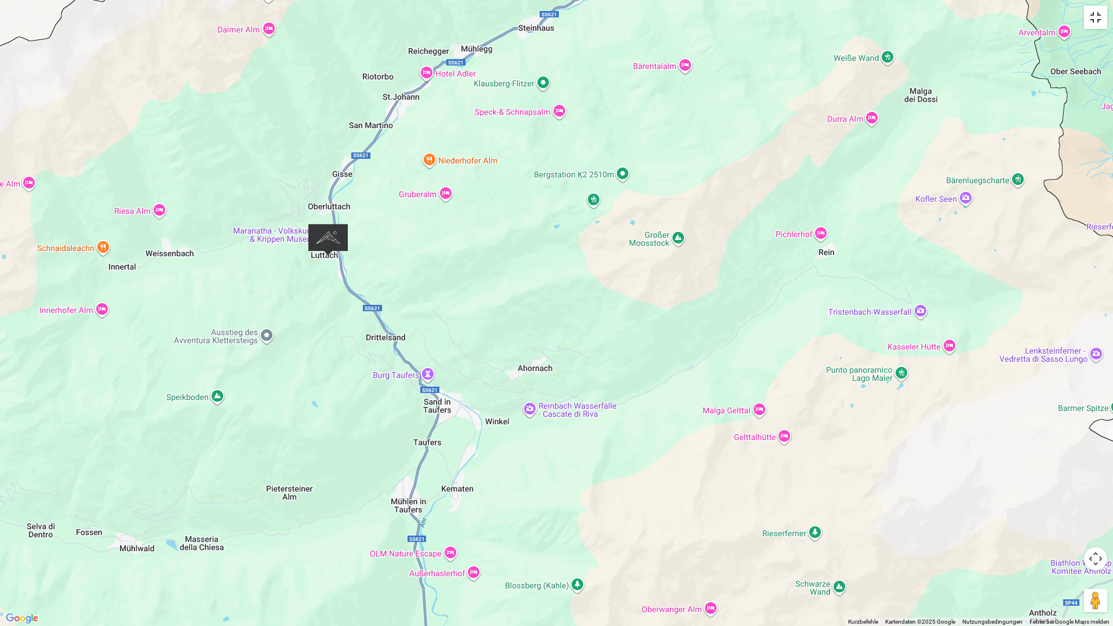
click at [1008, 23] on button "Vollbildansicht ein/aus" at bounding box center [1095, 17] width 23 height 23
